Goal: Task Accomplishment & Management: Complete application form

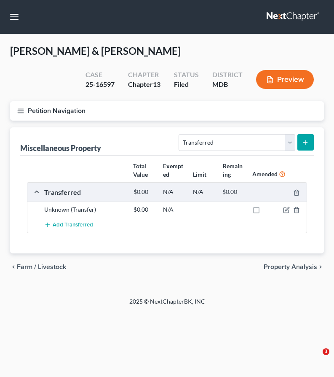
select select "transferred"
click at [284, 21] on link at bounding box center [294, 16] width 54 height 15
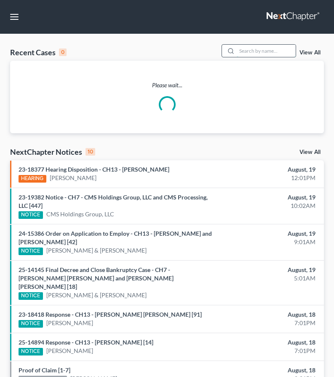
click at [276, 51] on input "search" at bounding box center [266, 51] width 59 height 12
type input "[GEOGRAPHIC_DATA]"
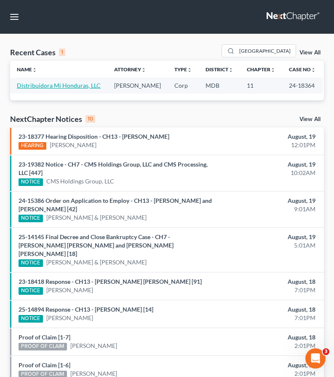
click at [79, 85] on link "Distribuidora Mi Honduras, LLC" at bounding box center [59, 85] width 84 height 7
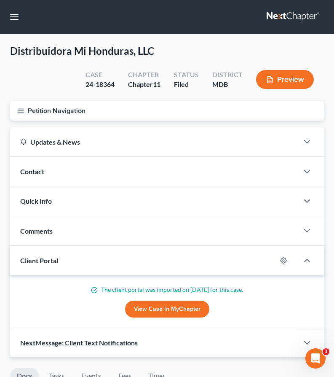
click at [22, 110] on icon "button" at bounding box center [21, 111] width 8 height 8
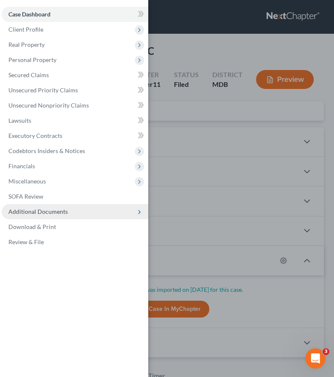
click at [42, 215] on span "Additional Documents" at bounding box center [37, 211] width 59 height 7
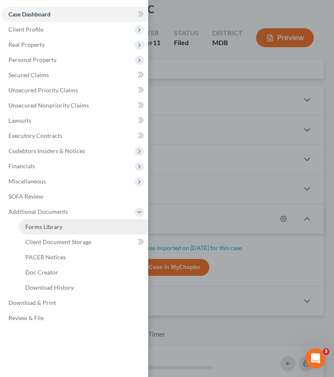
scroll to position [43, 0]
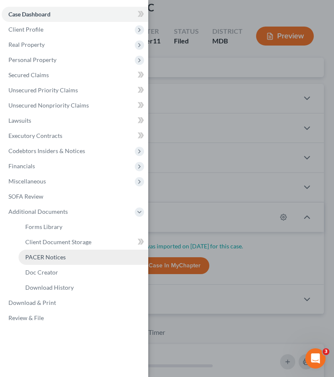
click at [38, 252] on link "PACER Notices" at bounding box center [84, 256] width 130 height 15
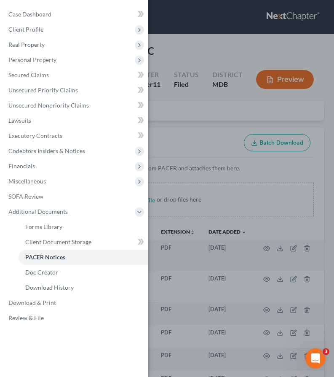
click at [167, 125] on div "Case Dashboard Payments Invoices Payments Payments Credit Report Client Profile" at bounding box center [167, 188] width 334 height 377
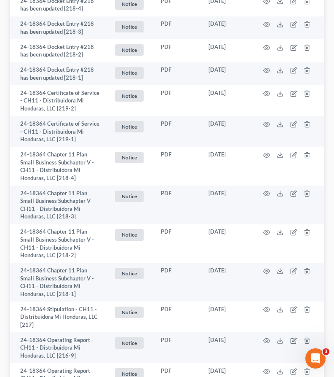
scroll to position [407, 0]
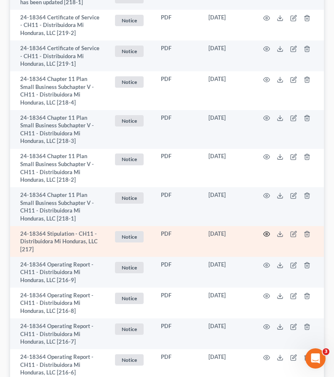
click at [267, 234] on icon "button" at bounding box center [266, 233] width 7 height 7
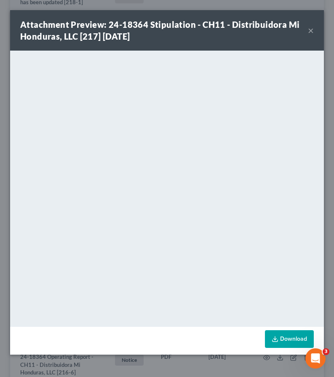
click at [312, 31] on button "×" at bounding box center [311, 30] width 6 height 10
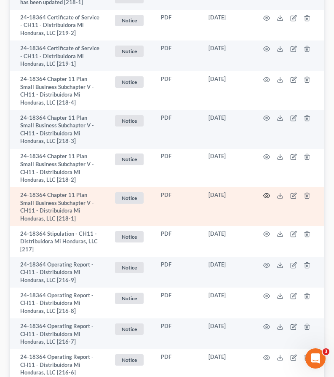
click at [266, 195] on circle "button" at bounding box center [267, 196] width 2 height 2
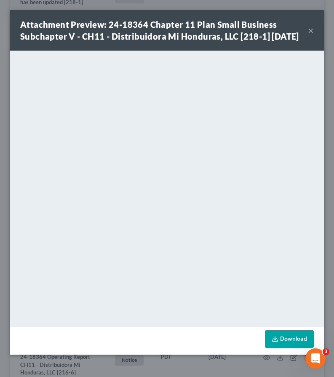
click at [310, 35] on button "×" at bounding box center [311, 30] width 6 height 10
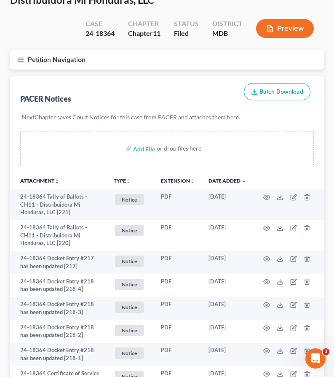
scroll to position [0, 0]
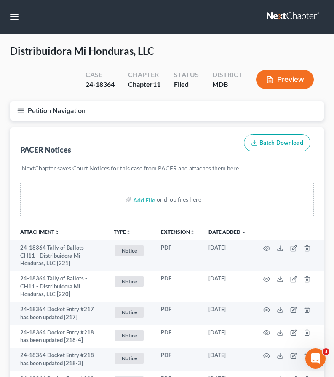
click at [21, 107] on icon "button" at bounding box center [21, 111] width 8 height 8
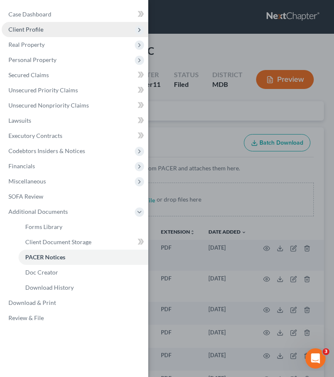
click at [24, 29] on span "Client Profile" at bounding box center [25, 29] width 35 height 7
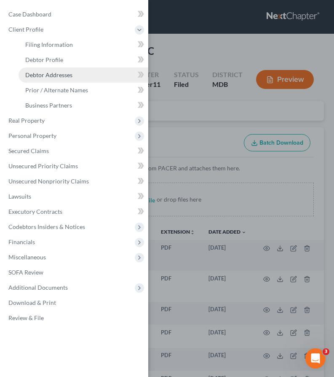
click at [40, 73] on span "Debtor Addresses" at bounding box center [48, 74] width 47 height 7
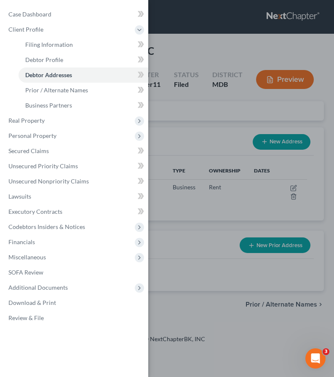
click at [166, 123] on div "Case Dashboard Payments Invoices Payments Payments Credit Report Client Profile" at bounding box center [167, 188] width 334 height 377
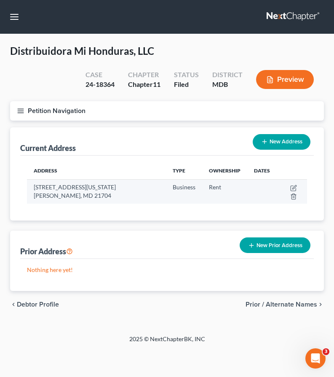
drag, startPoint x: 34, startPoint y: 187, endPoint x: 53, endPoint y: 195, distance: 20.0
click at [53, 195] on td "4451 Georgia Pacific Blvd., Ste. A, Frederick, MD 21704" at bounding box center [96, 191] width 139 height 24
copy td "4451 Georgia Pacific Blvd., Ste. A, Frederick, MD 21704"
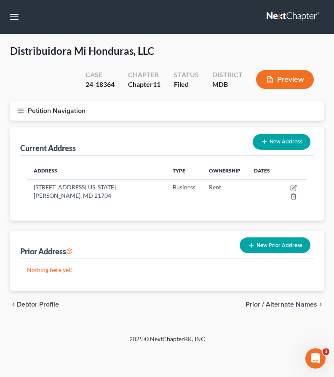
click at [24, 117] on button "Petition Navigation" at bounding box center [167, 110] width 314 height 19
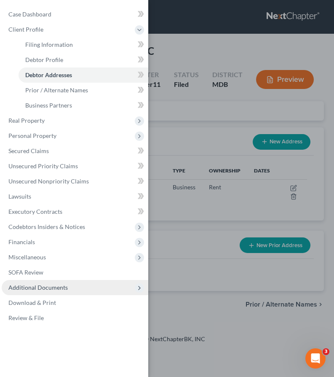
click at [51, 287] on span "Additional Documents" at bounding box center [37, 287] width 59 height 7
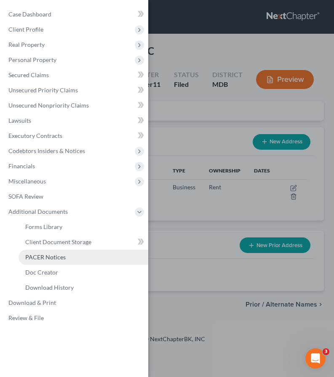
click at [51, 255] on span "PACER Notices" at bounding box center [45, 256] width 40 height 7
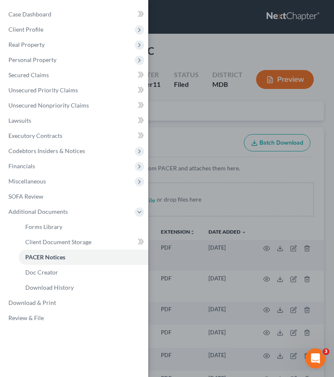
click at [173, 124] on div "Case Dashboard Payments Invoices Payments Payments Credit Report Client Profile" at bounding box center [167, 188] width 334 height 377
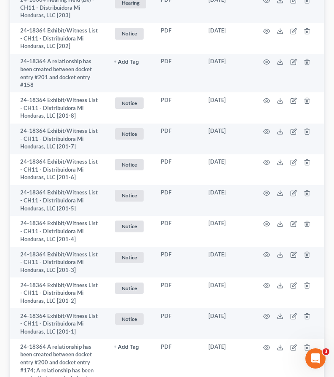
scroll to position [2354, 0]
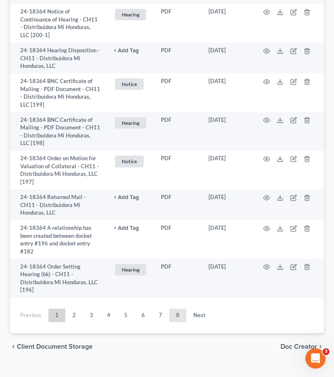
click at [175, 308] on link "8" at bounding box center [177, 314] width 17 height 13
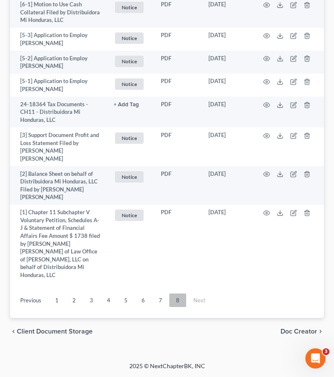
scroll to position [1617, 0]
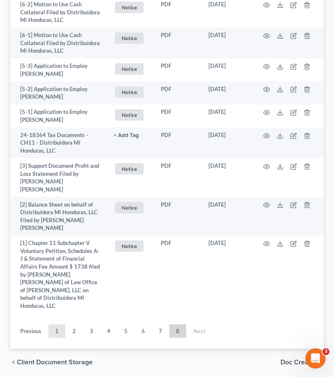
click at [56, 324] on link "1" at bounding box center [56, 330] width 17 height 13
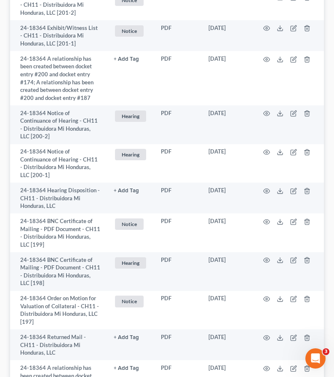
scroll to position [2354, 0]
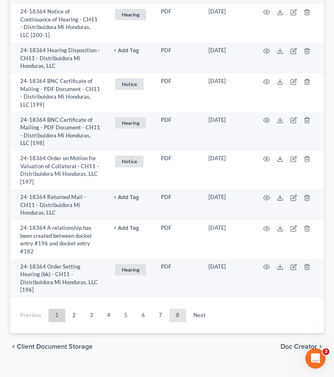
click at [179, 308] on link "8" at bounding box center [177, 314] width 17 height 13
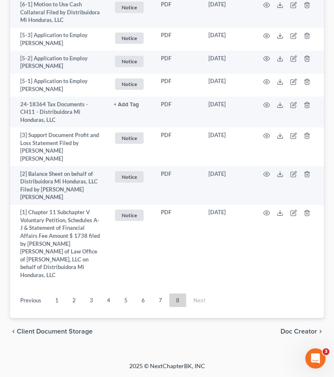
scroll to position [1617, 0]
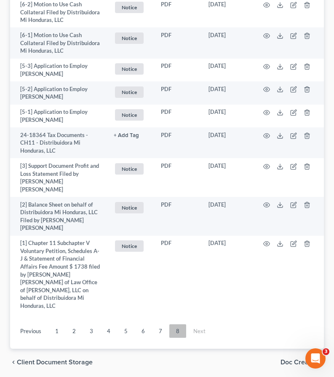
click at [174, 324] on link "8" at bounding box center [177, 330] width 17 height 13
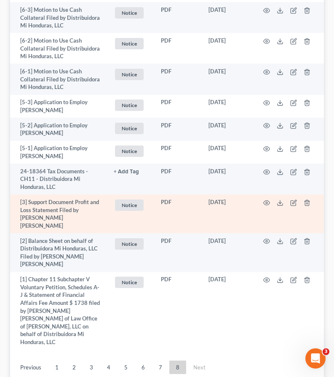
scroll to position [1577, 0]
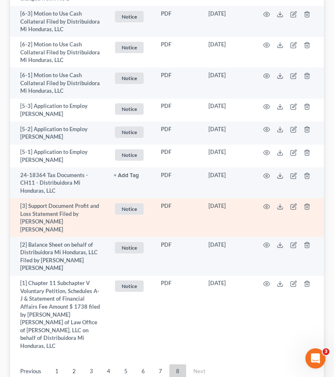
click at [262, 201] on td at bounding box center [288, 217] width 71 height 39
click at [265, 203] on icon "button" at bounding box center [266, 206] width 7 height 7
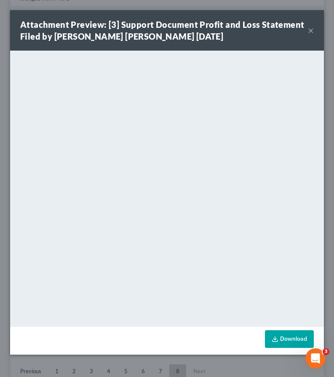
click at [311, 31] on button "×" at bounding box center [311, 30] width 6 height 10
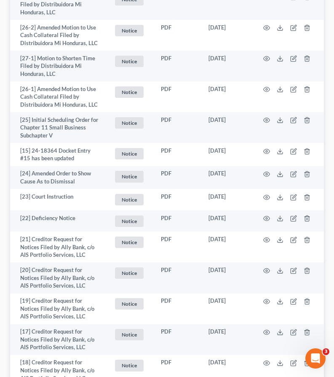
scroll to position [770, 0]
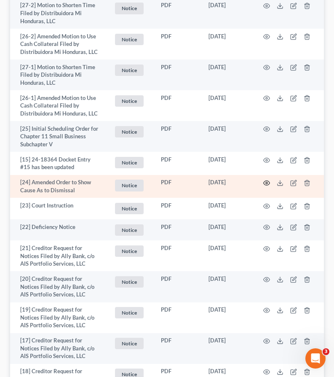
click at [265, 182] on icon "button" at bounding box center [266, 182] width 7 height 7
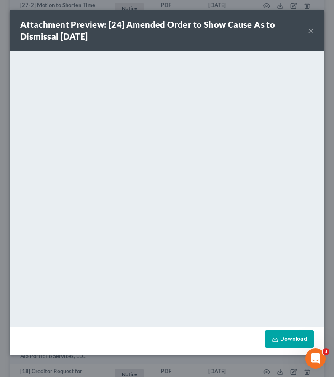
click at [310, 31] on button "×" at bounding box center [311, 30] width 6 height 10
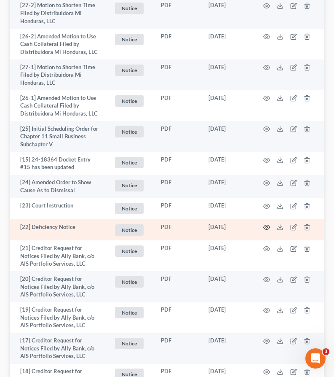
click at [267, 226] on circle "button" at bounding box center [267, 227] width 2 height 2
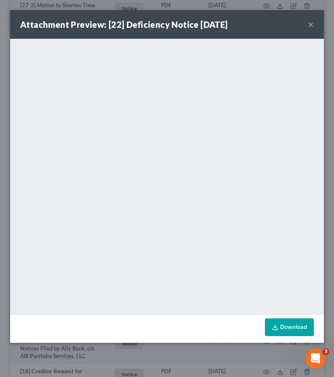
click at [311, 24] on button "×" at bounding box center [311, 24] width 6 height 10
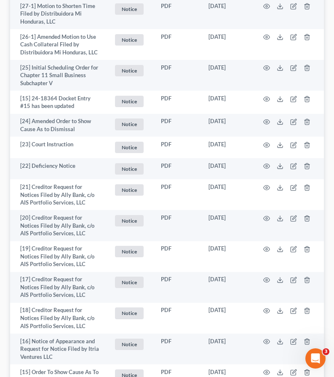
scroll to position [830, 0]
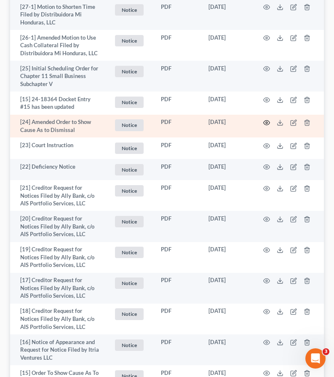
click at [266, 122] on icon "button" at bounding box center [266, 122] width 7 height 7
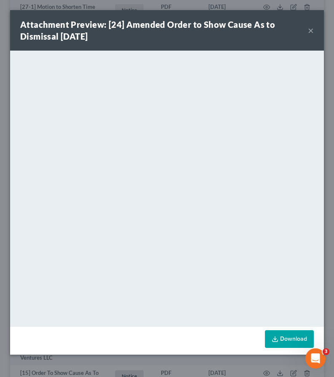
click at [311, 33] on button "×" at bounding box center [311, 30] width 6 height 10
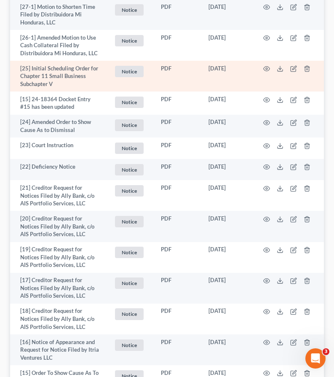
click at [11, 86] on td "[25] Initial Scheduling Order for Chapter 11 Small Business Subchapter V" at bounding box center [58, 76] width 97 height 31
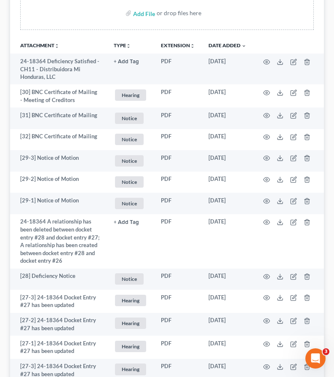
scroll to position [0, 0]
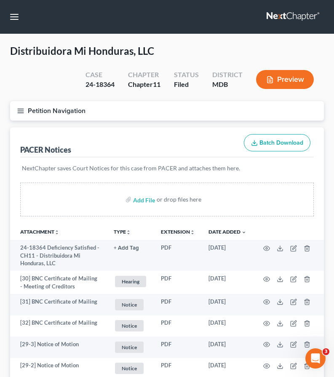
click at [300, 15] on link at bounding box center [294, 16] width 54 height 15
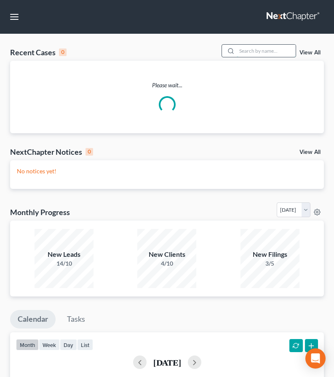
click at [260, 48] on input "search" at bounding box center [266, 51] width 59 height 12
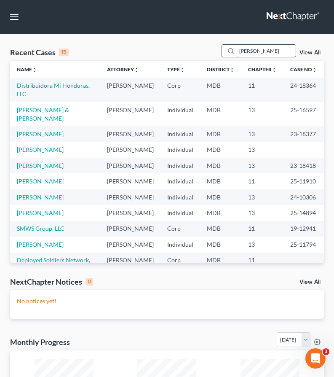
type input "claudia"
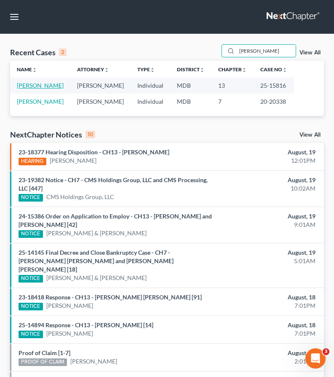
click at [42, 84] on link "Ekonomo-Rodriguez, Claudia" at bounding box center [40, 85] width 47 height 7
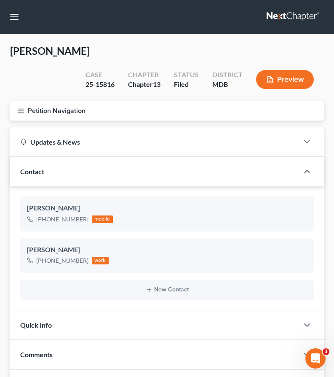
click at [21, 115] on button "Petition Navigation" at bounding box center [167, 110] width 314 height 19
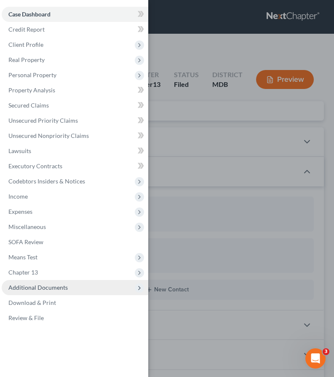
click at [40, 285] on span "Additional Documents" at bounding box center [37, 287] width 59 height 7
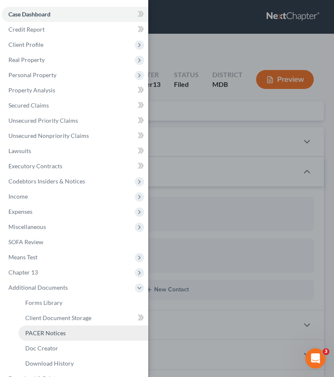
click at [41, 331] on span "PACER Notices" at bounding box center [45, 332] width 40 height 7
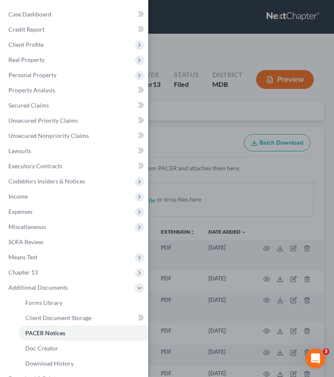
click at [176, 113] on div "Case Dashboard Payments Invoices Payments Payments Credit Report Client Profile" at bounding box center [167, 188] width 334 height 377
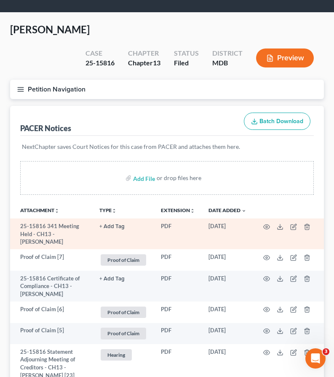
scroll to position [30, 0]
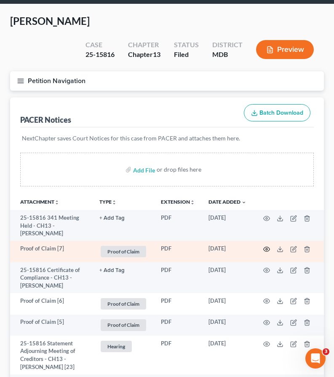
click at [265, 247] on icon "button" at bounding box center [266, 249] width 7 height 7
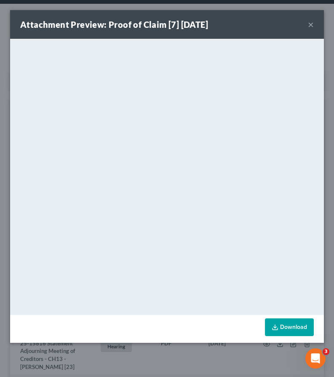
click at [311, 23] on button "×" at bounding box center [311, 24] width 6 height 10
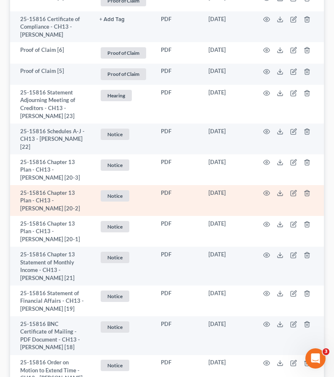
scroll to position [0, 0]
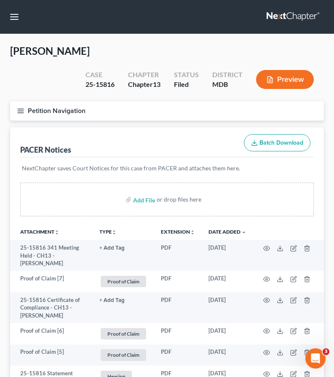
click at [282, 16] on link at bounding box center [294, 16] width 54 height 15
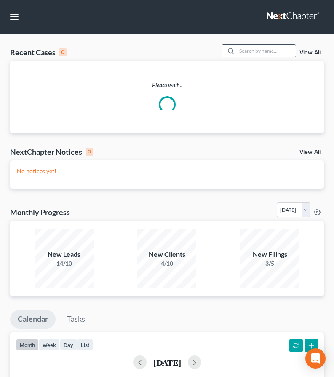
click at [257, 48] on input "search" at bounding box center [266, 51] width 59 height 12
type input "[GEOGRAPHIC_DATA]"
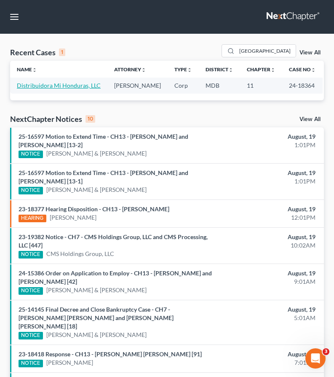
click at [51, 84] on link "Distribuidora Mi Honduras, LLC" at bounding box center [59, 85] width 84 height 7
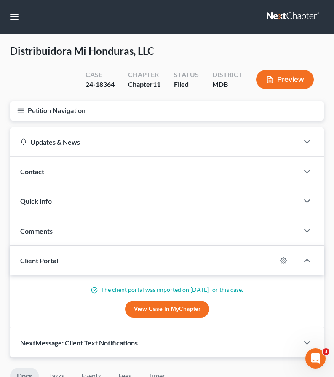
click at [19, 114] on button "Petition Navigation" at bounding box center [167, 110] width 314 height 19
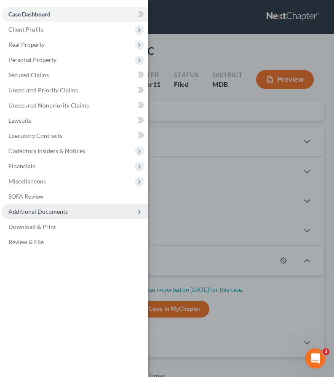
click at [32, 209] on span "Additional Documents" at bounding box center [37, 211] width 59 height 7
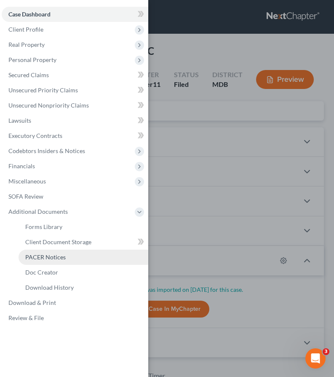
click at [37, 258] on span "PACER Notices" at bounding box center [45, 256] width 40 height 7
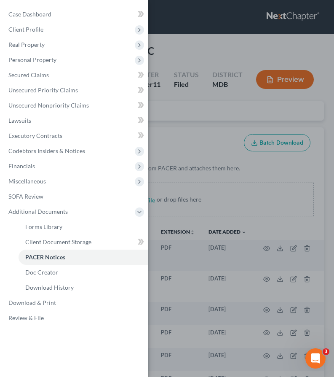
click at [174, 117] on div "Case Dashboard Payments Invoices Payments Payments Credit Report Client Profile" at bounding box center [167, 188] width 334 height 377
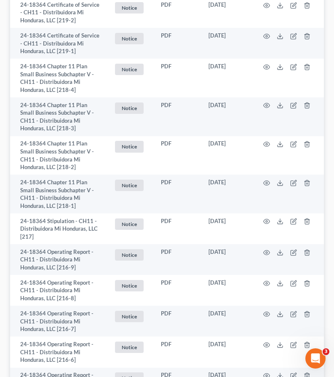
scroll to position [410, 0]
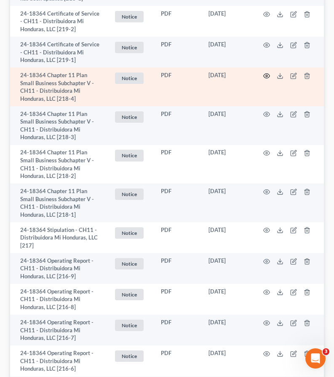
click at [265, 73] on icon "button" at bounding box center [267, 75] width 6 height 5
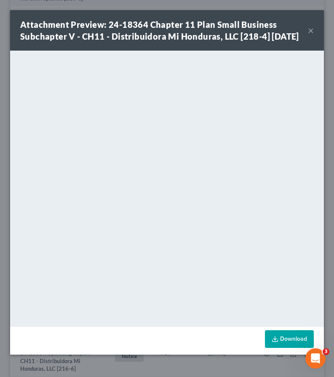
click at [311, 34] on button "×" at bounding box center [311, 30] width 6 height 10
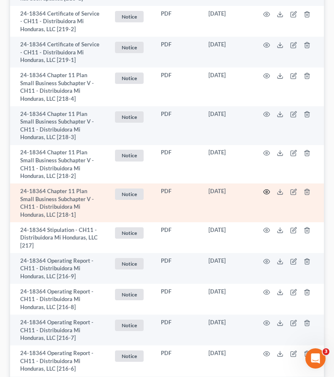
click at [267, 189] on icon "button" at bounding box center [267, 191] width 6 height 5
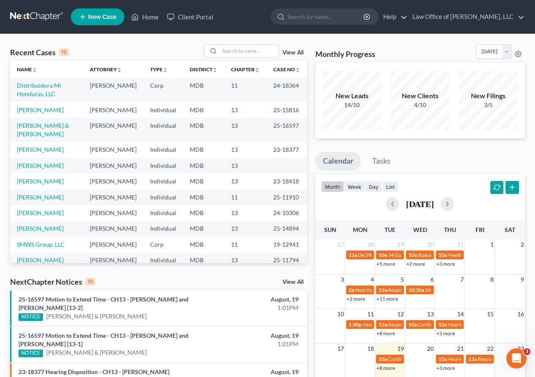
click at [94, 14] on span "New Case" at bounding box center [102, 17] width 28 height 6
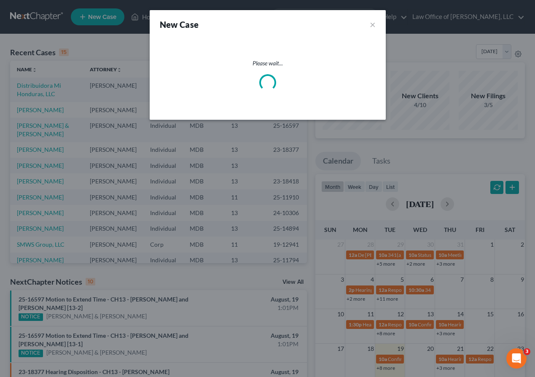
select select "38"
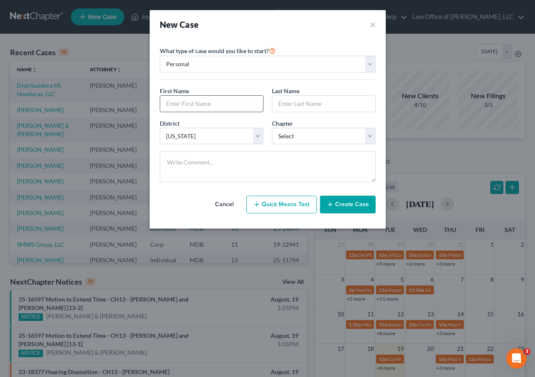
click at [190, 105] on input "text" at bounding box center [211, 104] width 103 height 16
type input "Corey"
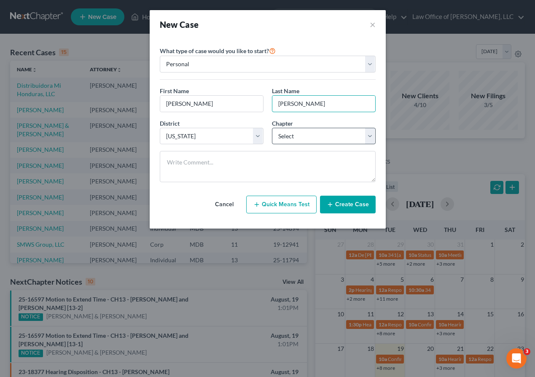
type input "Mentzer"
click at [281, 132] on select "Select 7 11 12 13" at bounding box center [324, 136] width 104 height 17
select select "0"
click at [347, 204] on button "Create Case" at bounding box center [348, 204] width 56 height 18
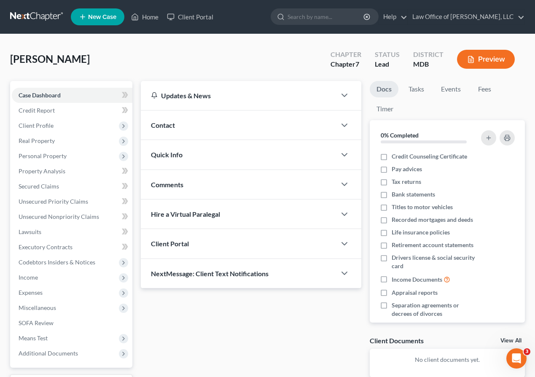
click at [192, 244] on div "Client Portal" at bounding box center [238, 243] width 195 height 29
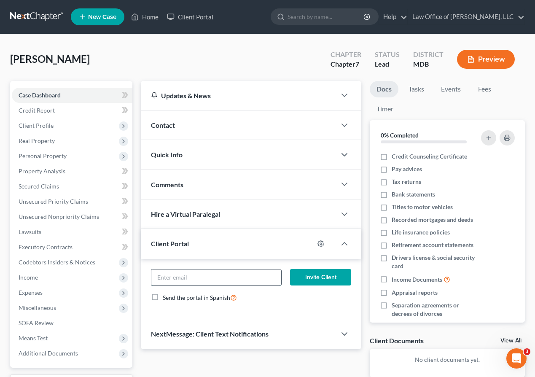
click at [178, 279] on input "email" at bounding box center [216, 277] width 130 height 16
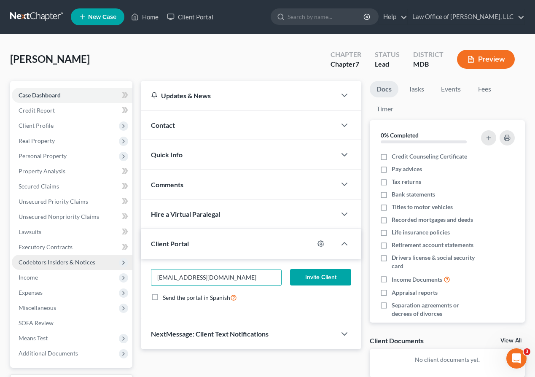
drag, startPoint x: 220, startPoint y: 277, endPoint x: 91, endPoint y: 262, distance: 130.2
click at [91, 262] on div "Petition Navigation Case Dashboard Payments Invoices Payments Payments Credit R…" at bounding box center [267, 248] width 523 height 335
type input "luikang24@msn.com"
click at [317, 273] on button "Invite Client" at bounding box center [320, 277] width 61 height 17
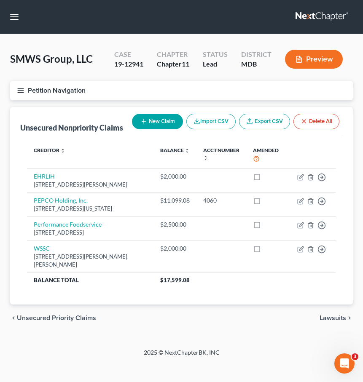
click at [318, 16] on link at bounding box center [322, 16] width 54 height 15
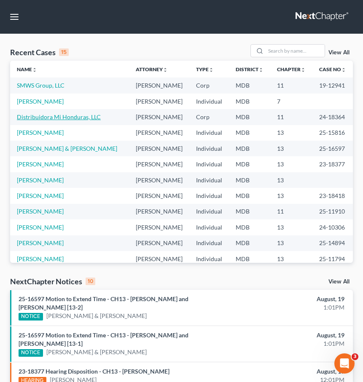
click at [47, 116] on link "Distribuidora Mi Honduras, LLC" at bounding box center [59, 116] width 84 height 7
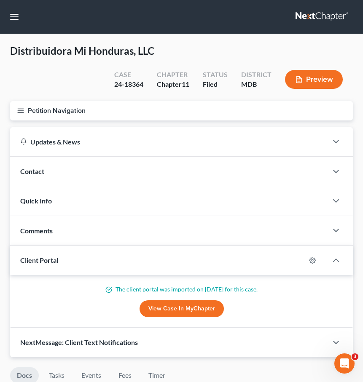
click at [20, 112] on icon "button" at bounding box center [21, 111] width 8 height 8
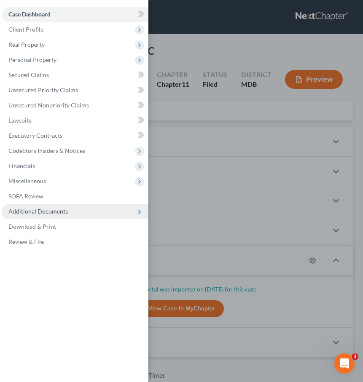
click at [37, 214] on span "Additional Documents" at bounding box center [37, 211] width 59 height 7
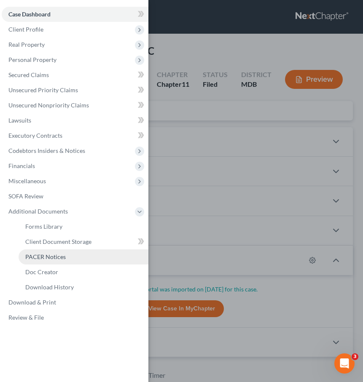
click at [37, 255] on span "PACER Notices" at bounding box center [45, 256] width 40 height 7
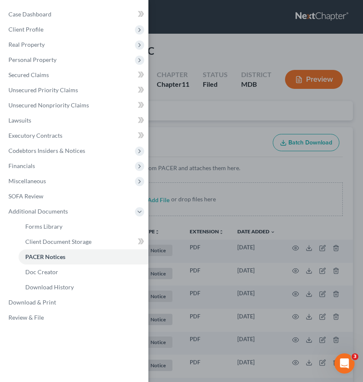
click at [161, 121] on div "Case Dashboard Payments Invoices Payments Payments Credit Report Client Profile" at bounding box center [181, 191] width 363 height 382
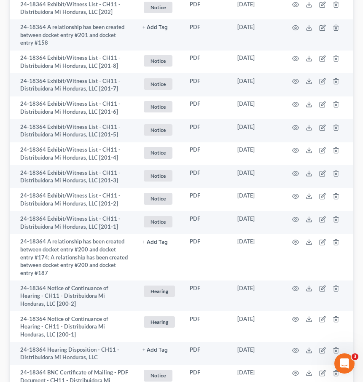
scroll to position [1855, 0]
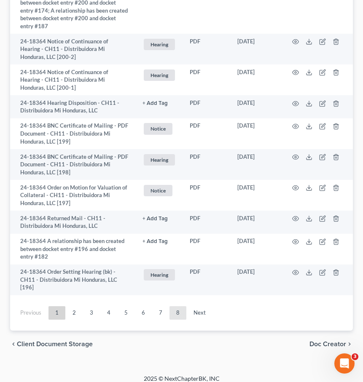
click at [179, 306] on link "8" at bounding box center [177, 312] width 17 height 13
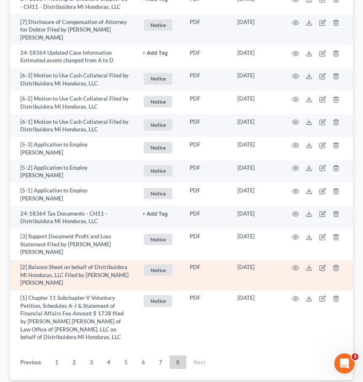
scroll to position [1368, 0]
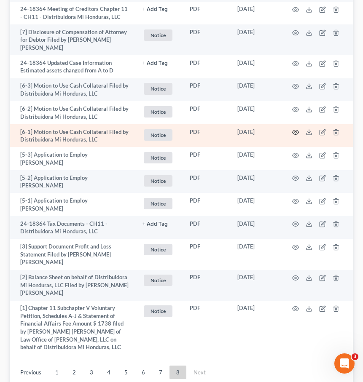
click at [294, 129] on icon "button" at bounding box center [295, 132] width 7 height 7
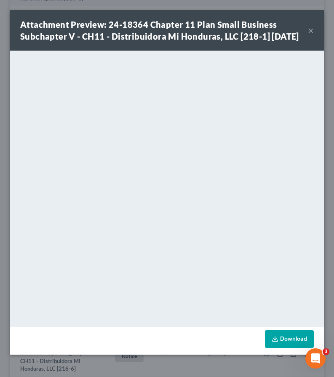
click at [309, 35] on button "×" at bounding box center [311, 30] width 6 height 10
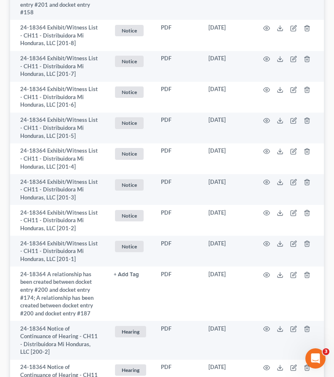
scroll to position [2354, 0]
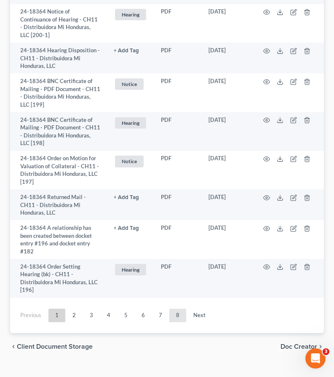
click at [175, 308] on link "8" at bounding box center [177, 314] width 17 height 13
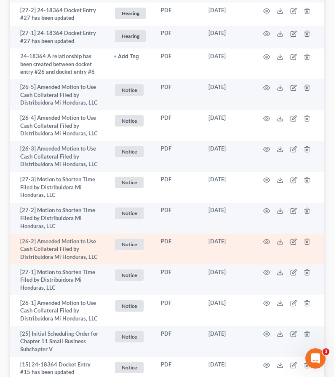
scroll to position [584, 0]
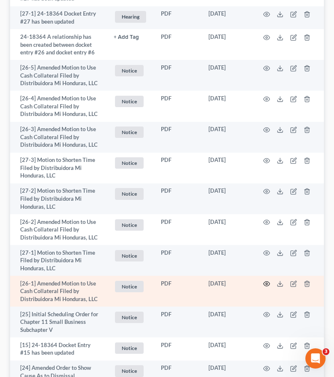
click at [267, 283] on circle "button" at bounding box center [267, 284] width 2 height 2
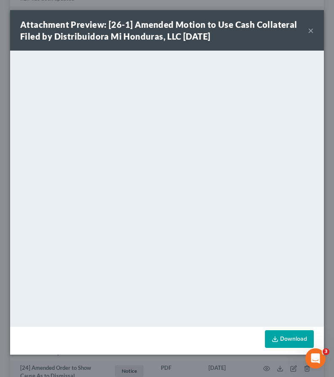
click at [311, 31] on button "×" at bounding box center [311, 30] width 6 height 10
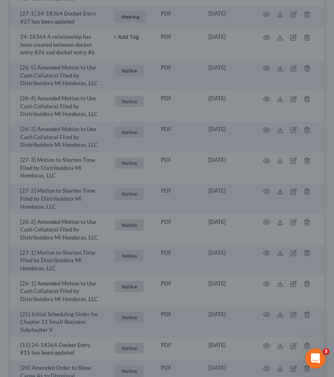
click at [295, 45] on button "×" at bounding box center [292, 49] width 5 height 9
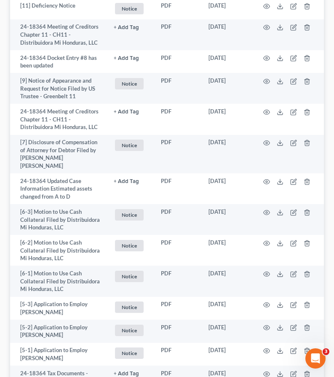
scroll to position [1617, 0]
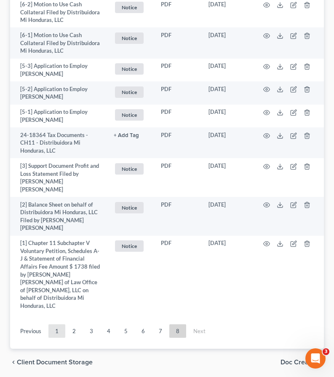
click at [57, 324] on link "1" at bounding box center [56, 330] width 17 height 13
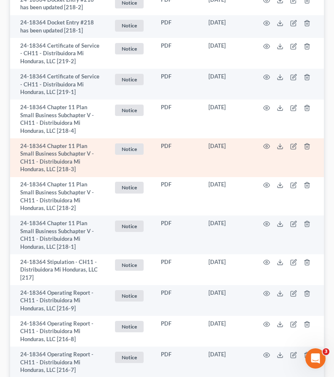
scroll to position [383, 0]
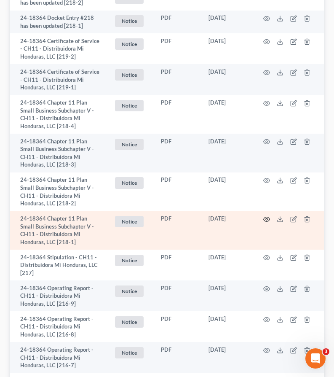
click at [267, 218] on icon "button" at bounding box center [266, 219] width 7 height 7
